Goal: Information Seeking & Learning: Understand process/instructions

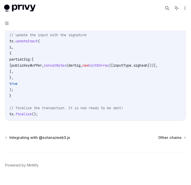
scroll to position [418, 0]
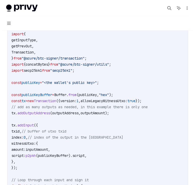
scroll to position [144, 0]
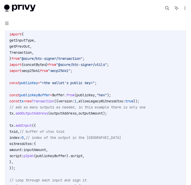
click at [6, 26] on button "Navigation" at bounding box center [95, 23] width 191 height 14
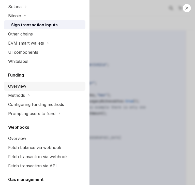
scroll to position [157, 0]
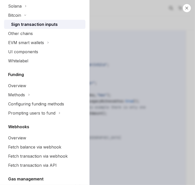
click at [115, 84] on div "Close navigation Wallets Overview Chain support Embedded wallets Create a walle…" at bounding box center [97, 92] width 195 height 185
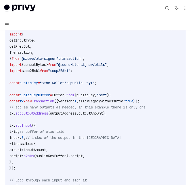
click at [9, 21] on button "Navigation" at bounding box center [95, 23] width 191 height 14
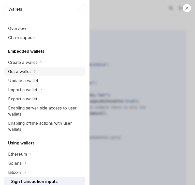
scroll to position [0, 0]
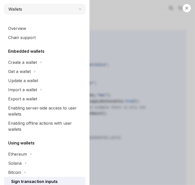
click at [63, 5] on button "Wallets" at bounding box center [44, 9] width 81 height 10
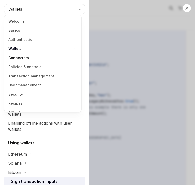
scroll to position [6, 0]
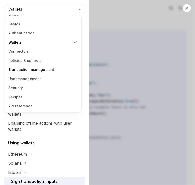
click at [34, 69] on link "Transaction management" at bounding box center [43, 69] width 74 height 9
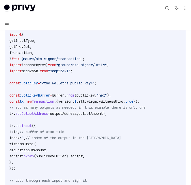
scroll to position [144, 0]
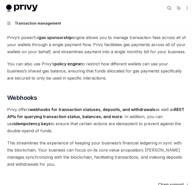
scroll to position [444, 0]
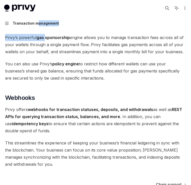
drag, startPoint x: 46, startPoint y: 31, endPoint x: 38, endPoint y: 22, distance: 12.5
click at [8, 21] on icon "button" at bounding box center [7, 23] width 4 height 4
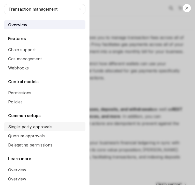
click at [15, 128] on div "Single-party approvals" at bounding box center [30, 127] width 44 height 6
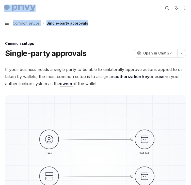
click at [8, 23] on icon "button" at bounding box center [7, 23] width 4 height 3
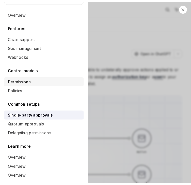
scroll to position [20, 0]
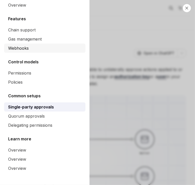
click at [28, 46] on div "Webhooks" at bounding box center [45, 48] width 74 height 6
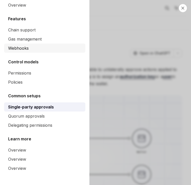
type textarea "*"
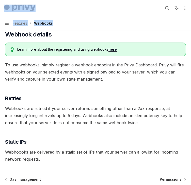
scroll to position [358, 0]
